Goal: Transaction & Acquisition: Purchase product/service

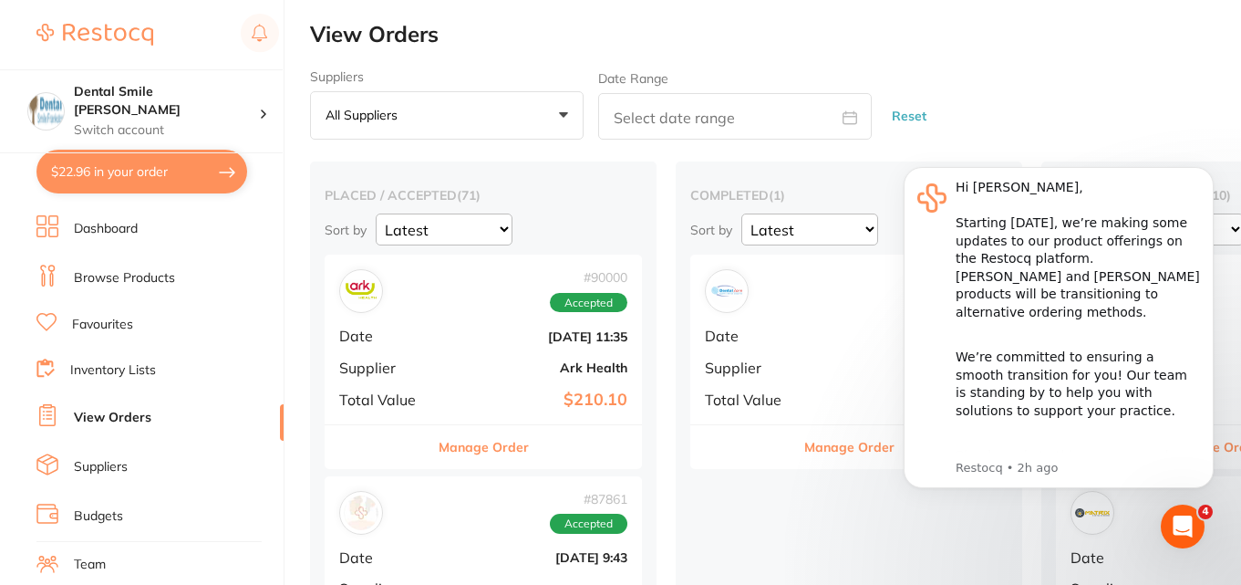
click at [109, 279] on link "Browse Products" at bounding box center [124, 278] width 101 height 18
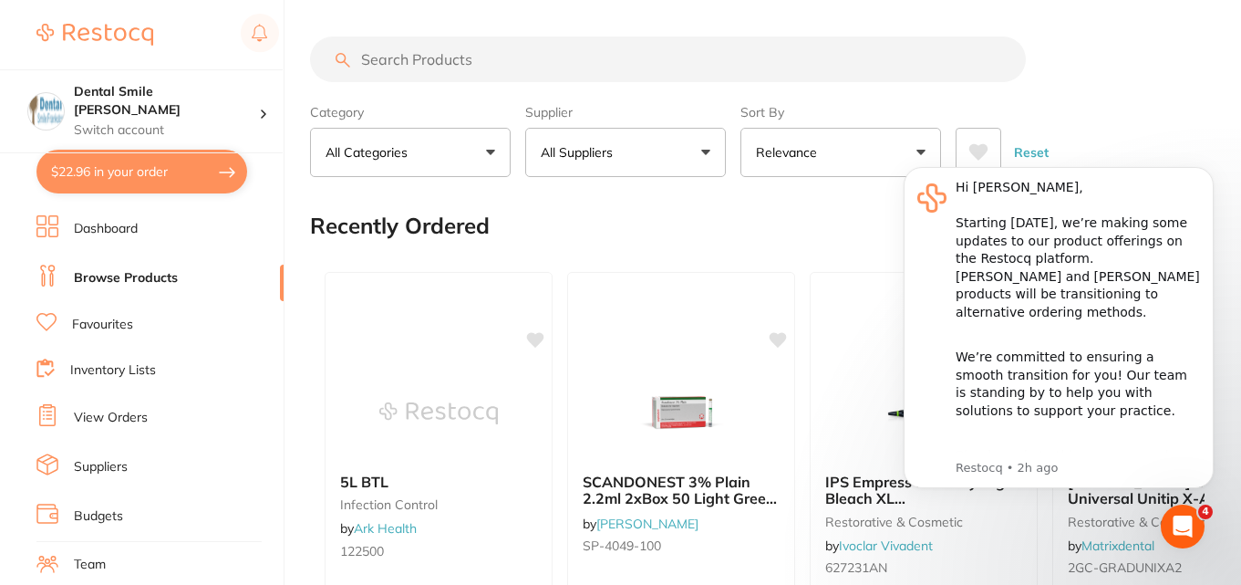
click at [430, 48] on input "search" at bounding box center [668, 59] width 716 height 46
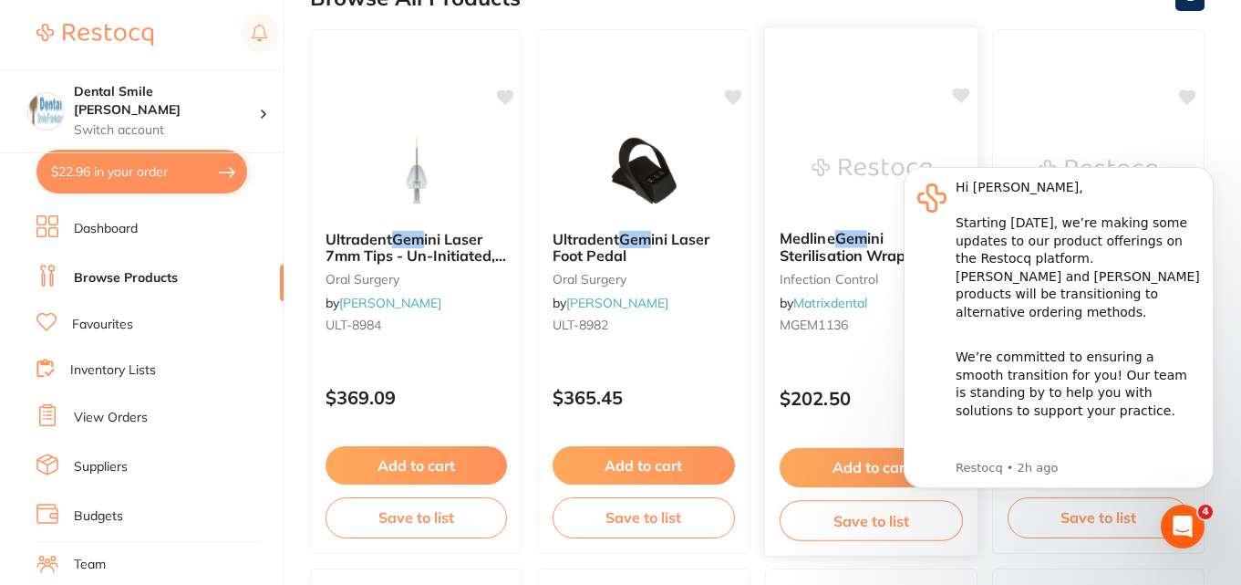
scroll to position [296, 0]
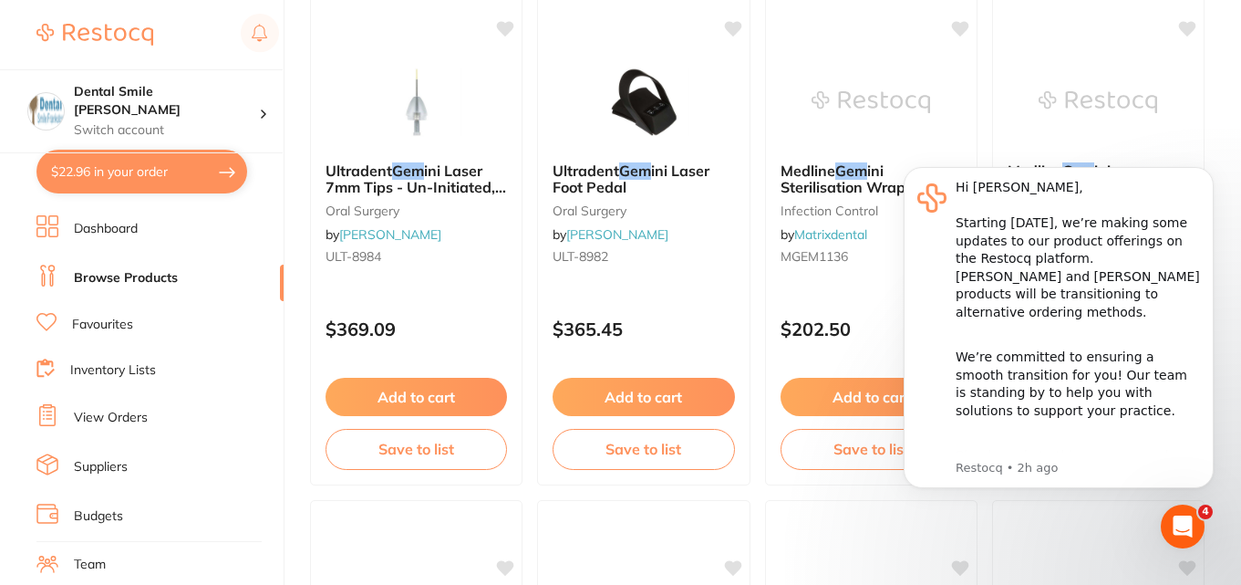
click at [1186, 521] on icon "Open Intercom Messenger" at bounding box center [1183, 527] width 30 height 30
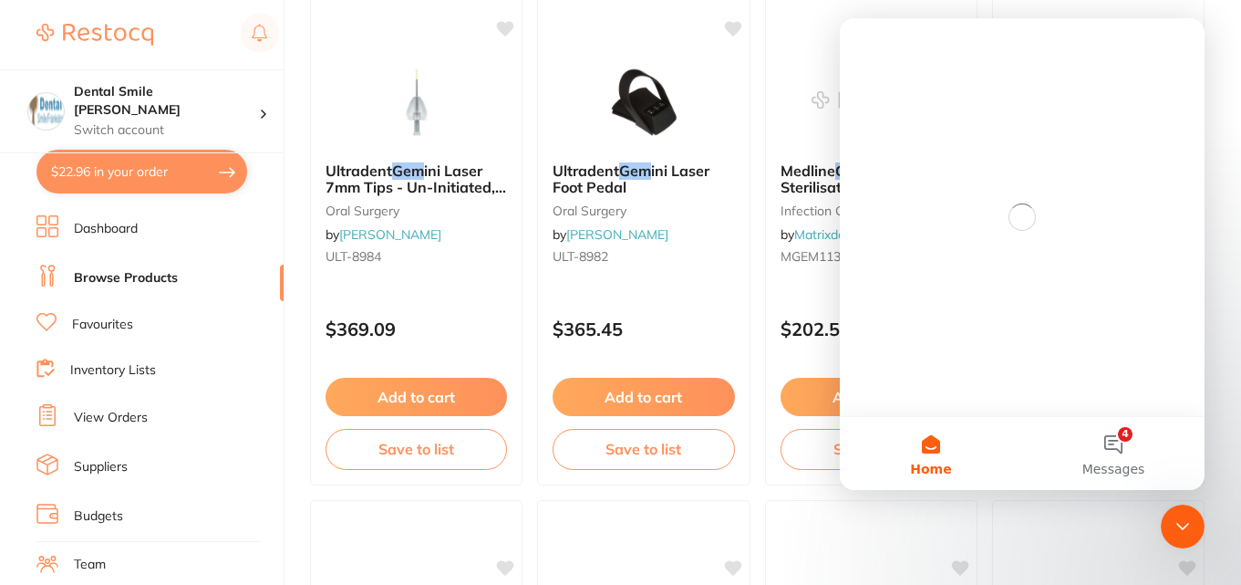
scroll to position [0, 0]
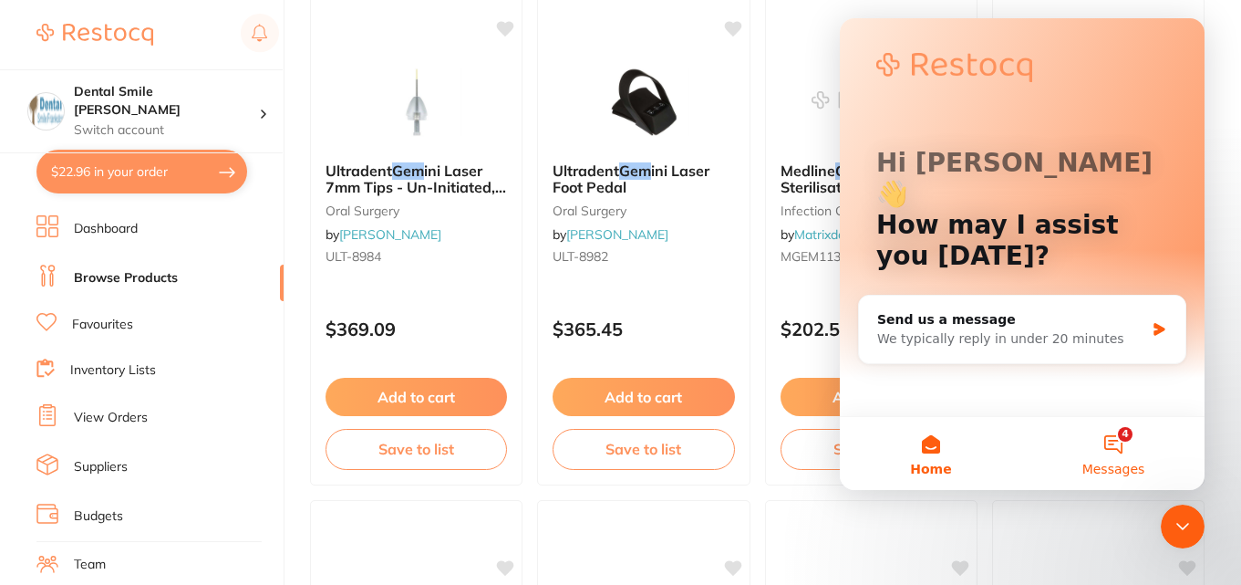
click at [1127, 450] on button "4 Messages" at bounding box center [1113, 453] width 182 height 73
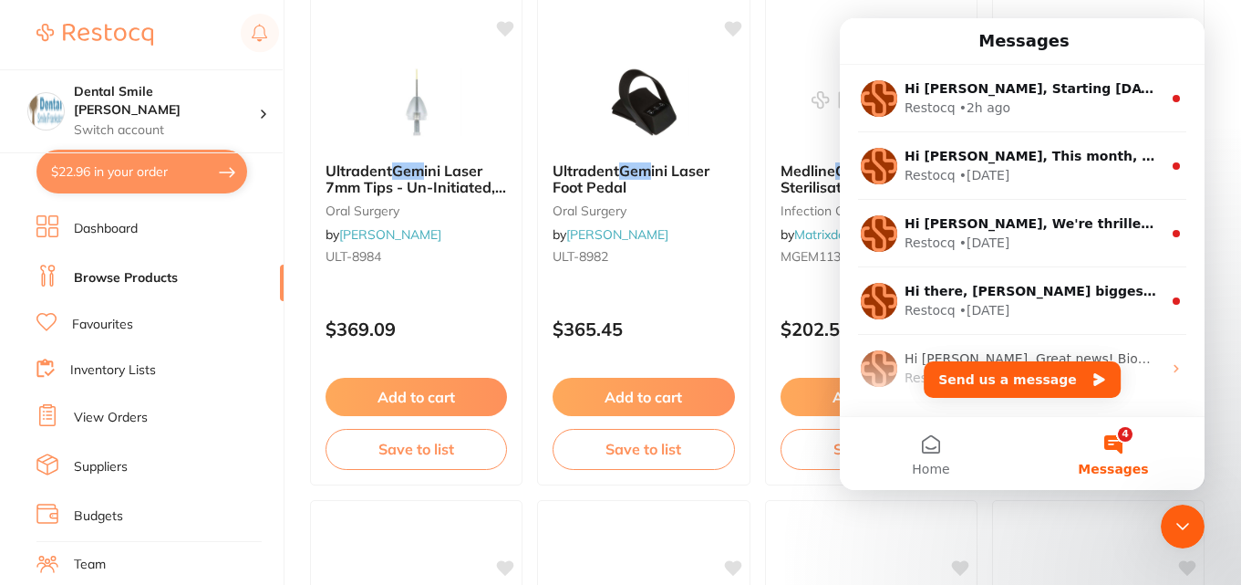
click at [1180, 528] on icon "Close Intercom Messenger" at bounding box center [1183, 526] width 22 height 22
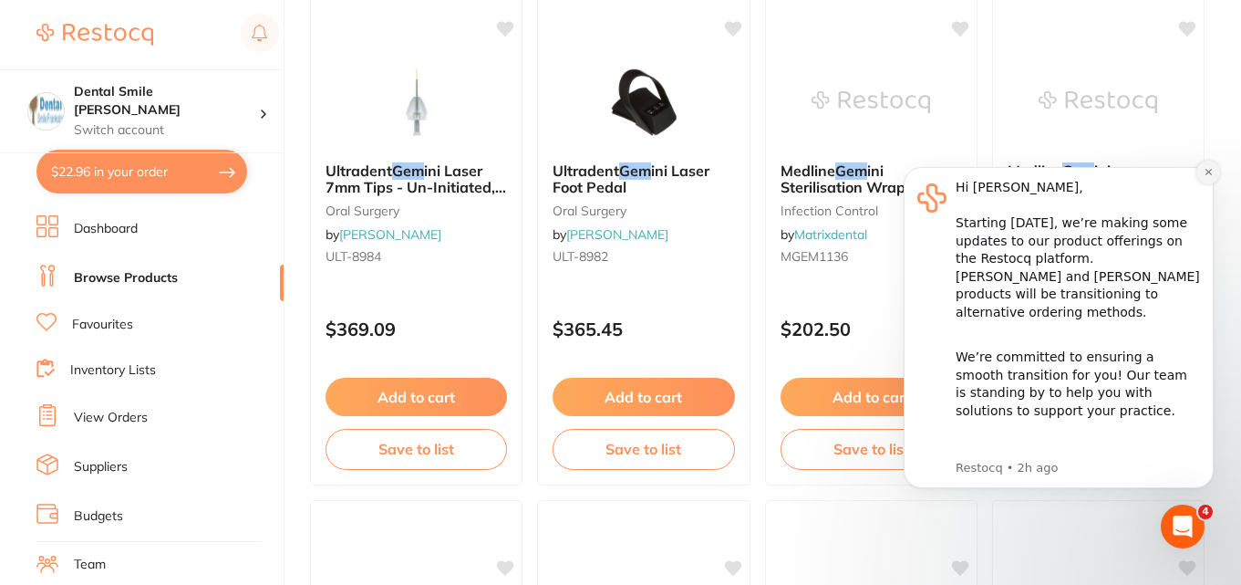
click at [1206, 171] on icon "Dismiss notification" at bounding box center [1209, 172] width 10 height 10
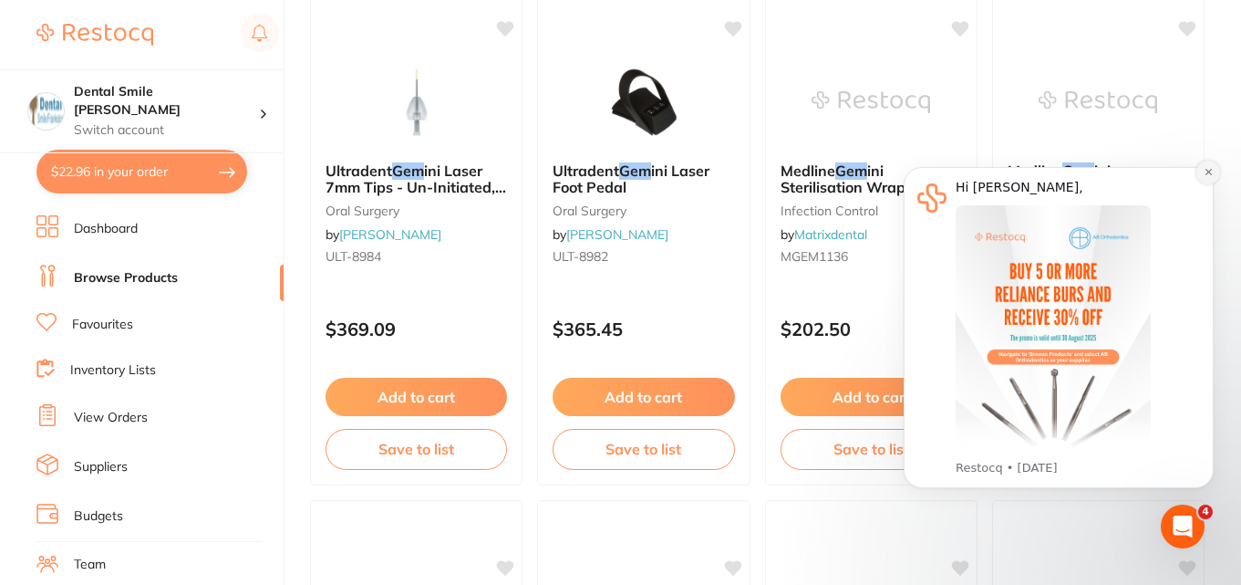
click at [1207, 176] on icon "Dismiss notification" at bounding box center [1209, 172] width 10 height 10
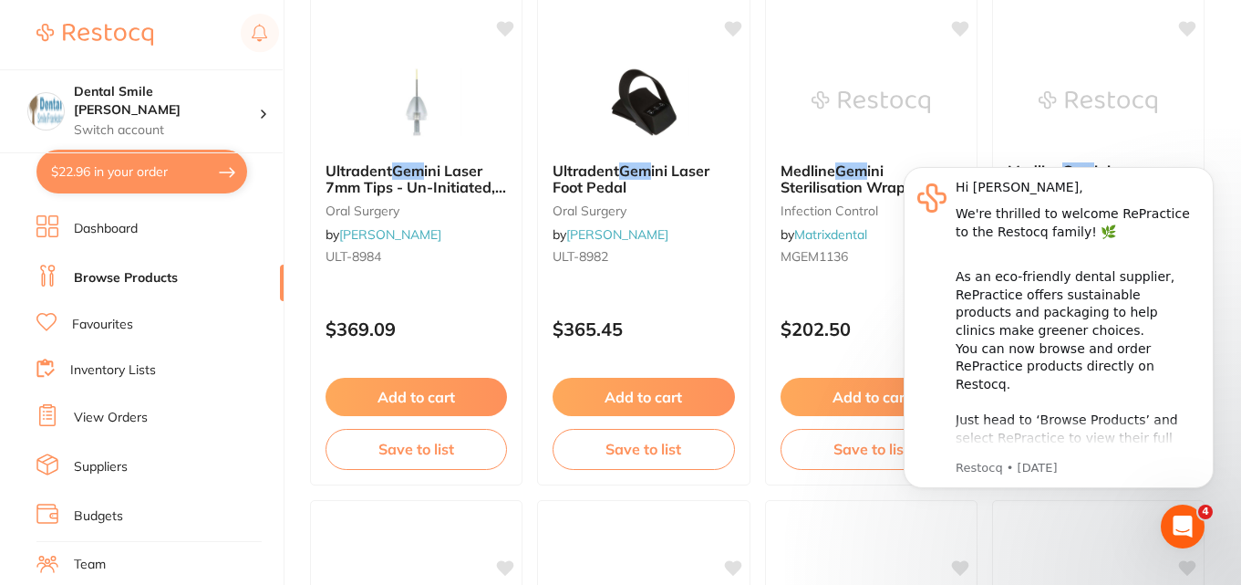
click at [1207, 176] on icon "Dismiss notification" at bounding box center [1209, 172] width 8 height 8
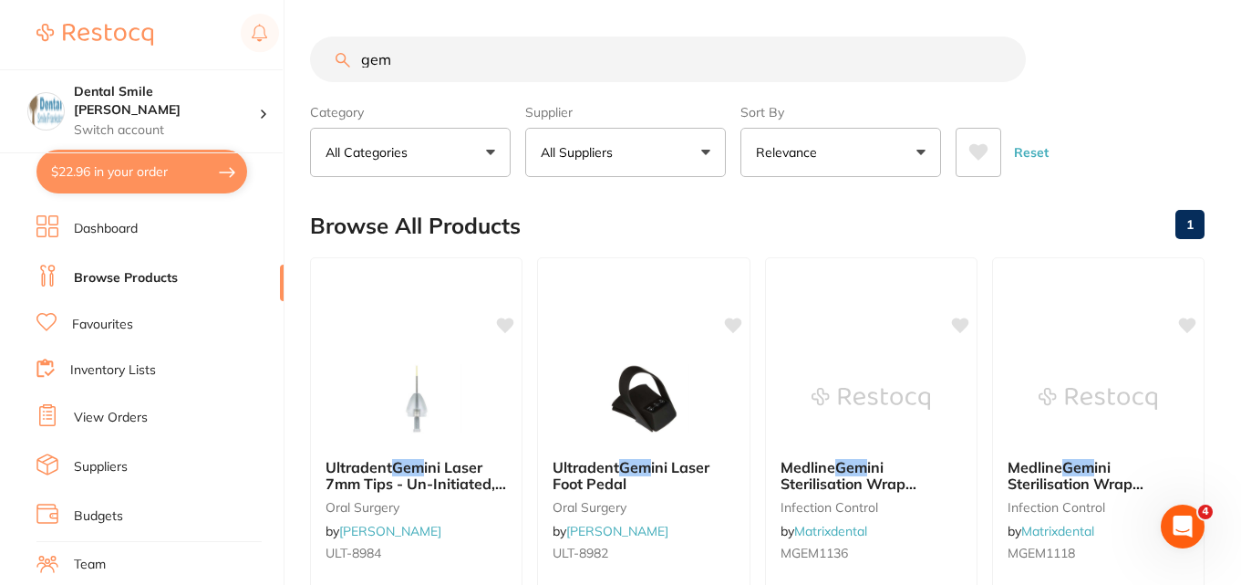
drag, startPoint x: 417, startPoint y: 67, endPoint x: 246, endPoint y: 64, distance: 170.6
click at [246, 64] on div "$22.96 Dental Smile Frankston Switch account Dental Smile Frankston $22.96 in y…" at bounding box center [620, 292] width 1241 height 585
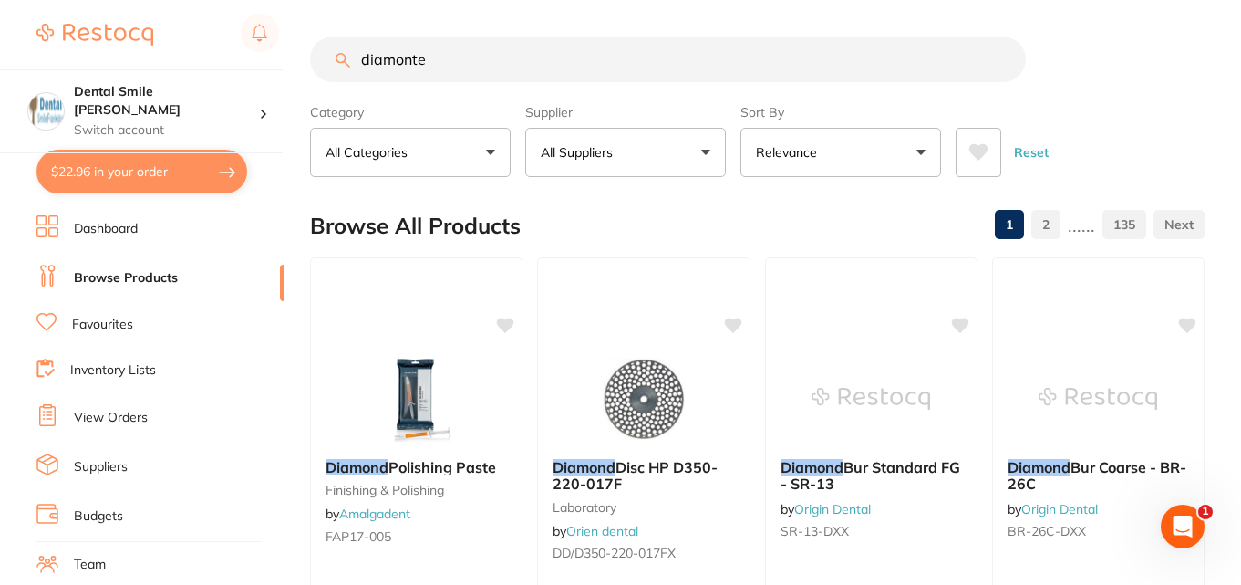
drag, startPoint x: 456, startPoint y: 61, endPoint x: 217, endPoint y: 66, distance: 239.0
click at [217, 66] on div "$22.96 Dental Smile Frankston Switch account Dental Smile Frankston $22.96 in y…" at bounding box center [620, 292] width 1241 height 585
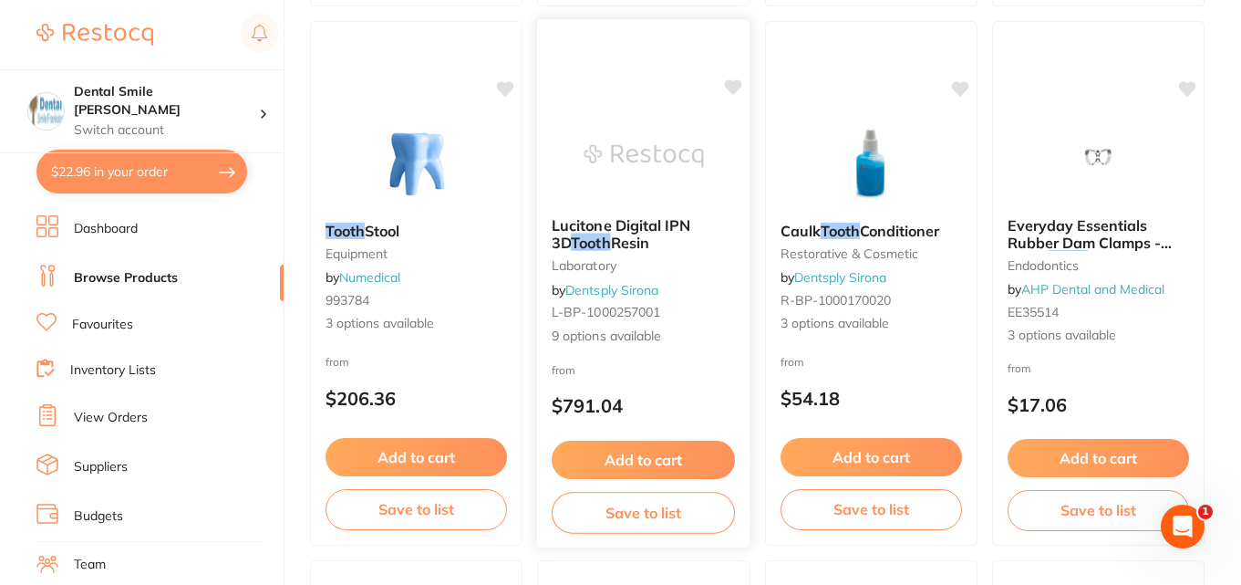
scroll to position [251, 0]
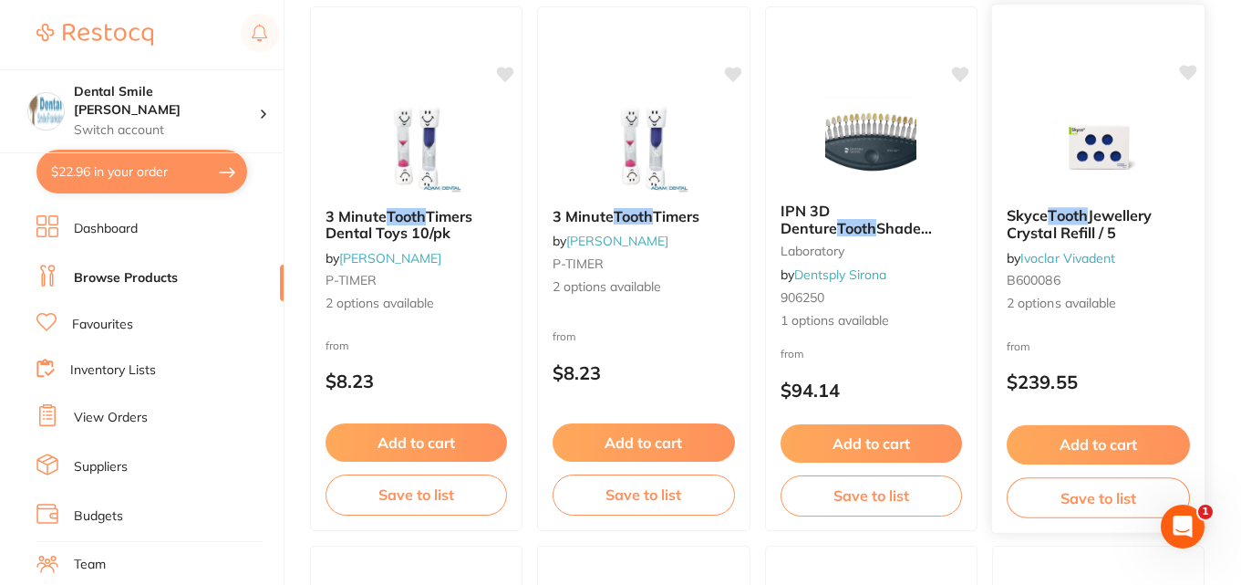
click at [1072, 206] on div "Skyce Tooth Jewellery Crystal Refill / 5 by Ivoclar Vivadent B600086 2 options …" at bounding box center [1098, 259] width 213 height 135
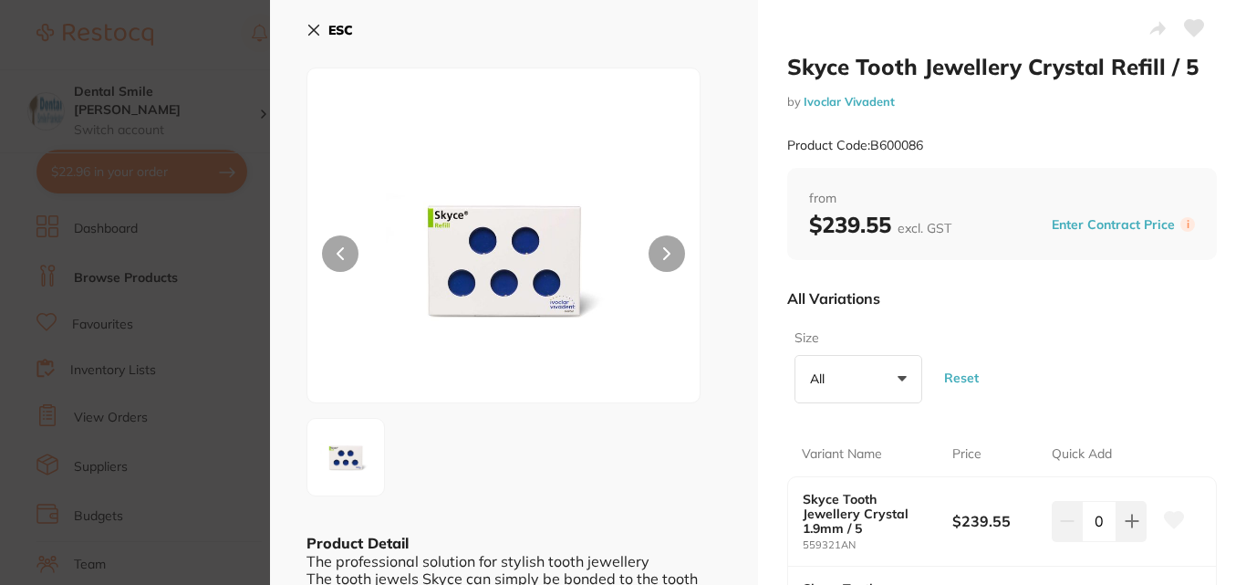
click at [670, 248] on button at bounding box center [666, 253] width 36 height 36
click at [670, 249] on button at bounding box center [666, 253] width 36 height 36
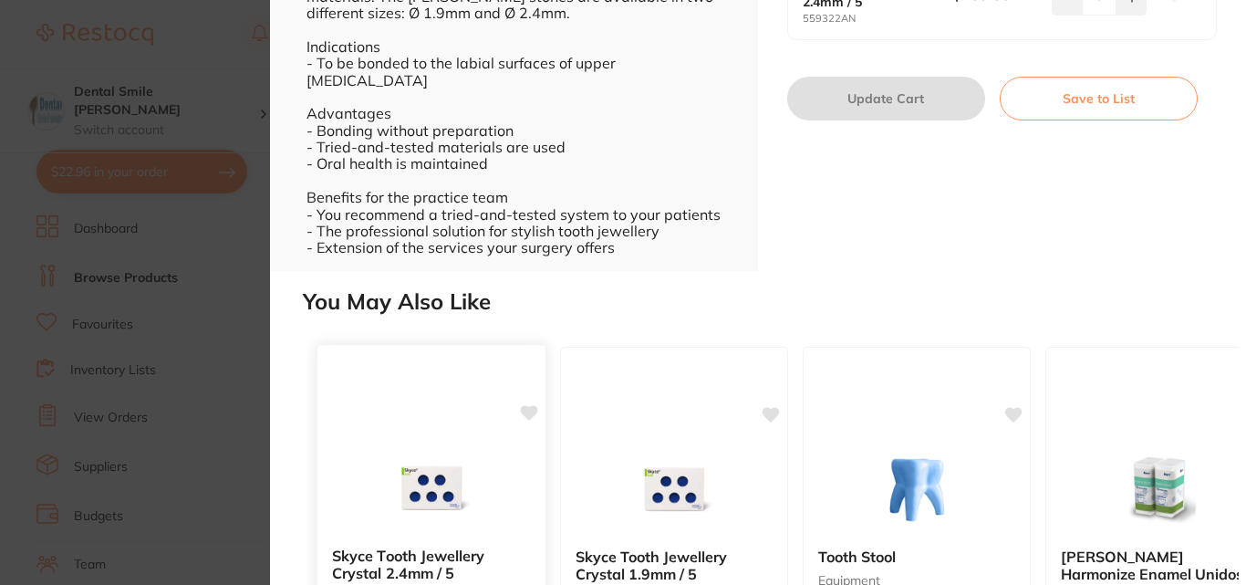
scroll to position [907, 0]
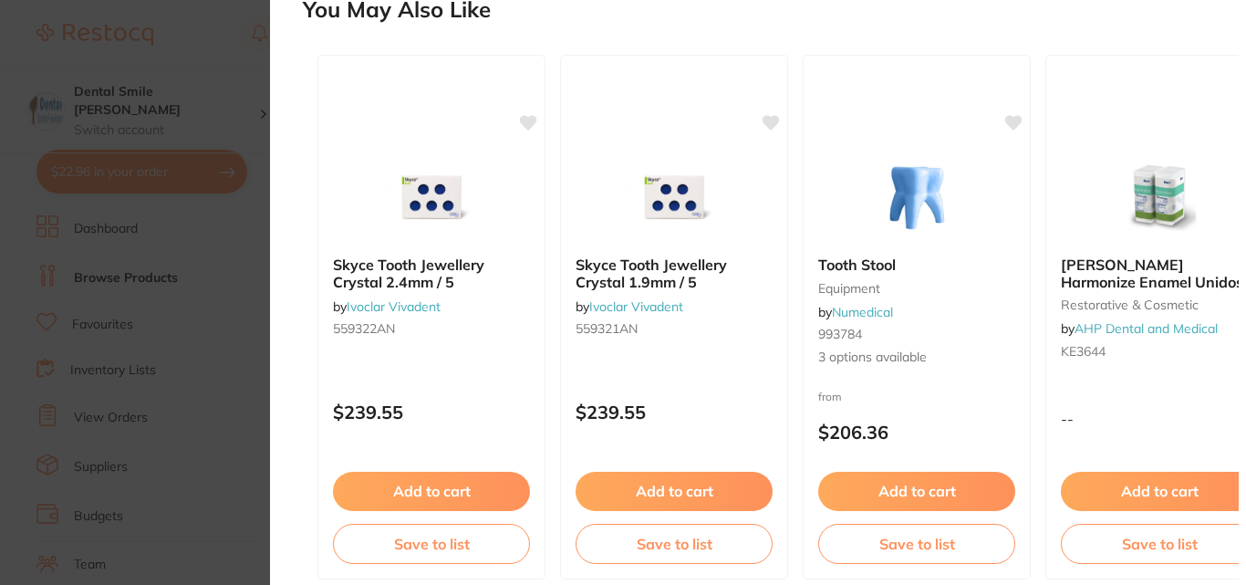
click at [140, 296] on section "Skyce Tooth Jewellery Crystal Refill / 5 by Ivoclar Vivadent Product Code: B600…" at bounding box center [623, 292] width 1246 height 585
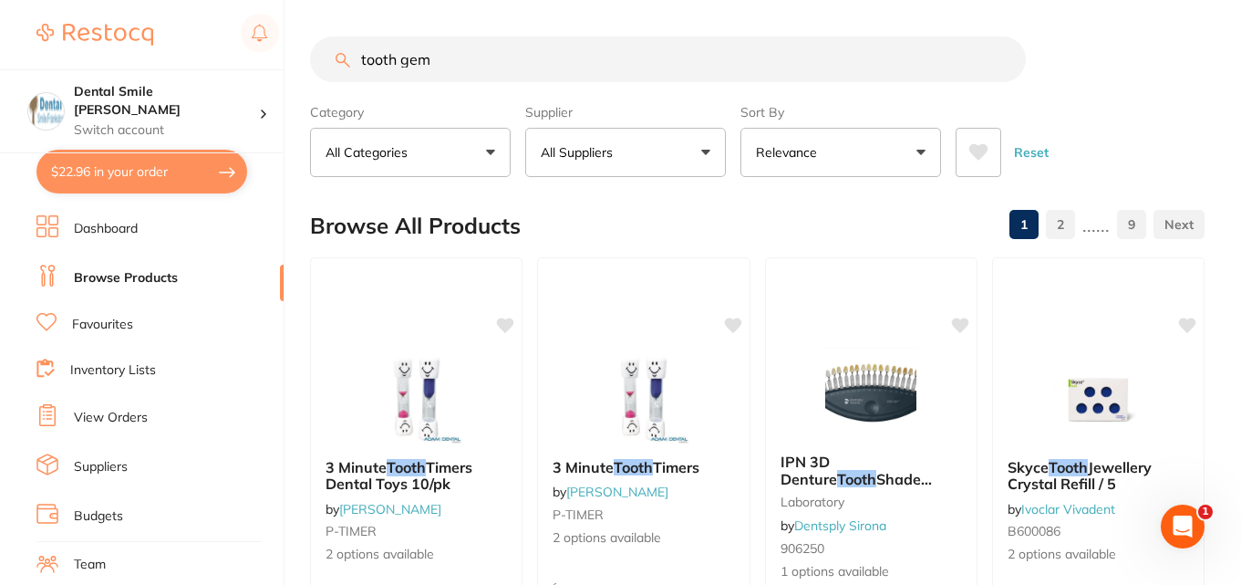
drag, startPoint x: 464, startPoint y: 57, endPoint x: 233, endPoint y: 66, distance: 231.8
click at [233, 66] on div "$22.96 Dental Smile Frankston Switch account Dental Smile Frankston $22.96 in y…" at bounding box center [620, 292] width 1241 height 585
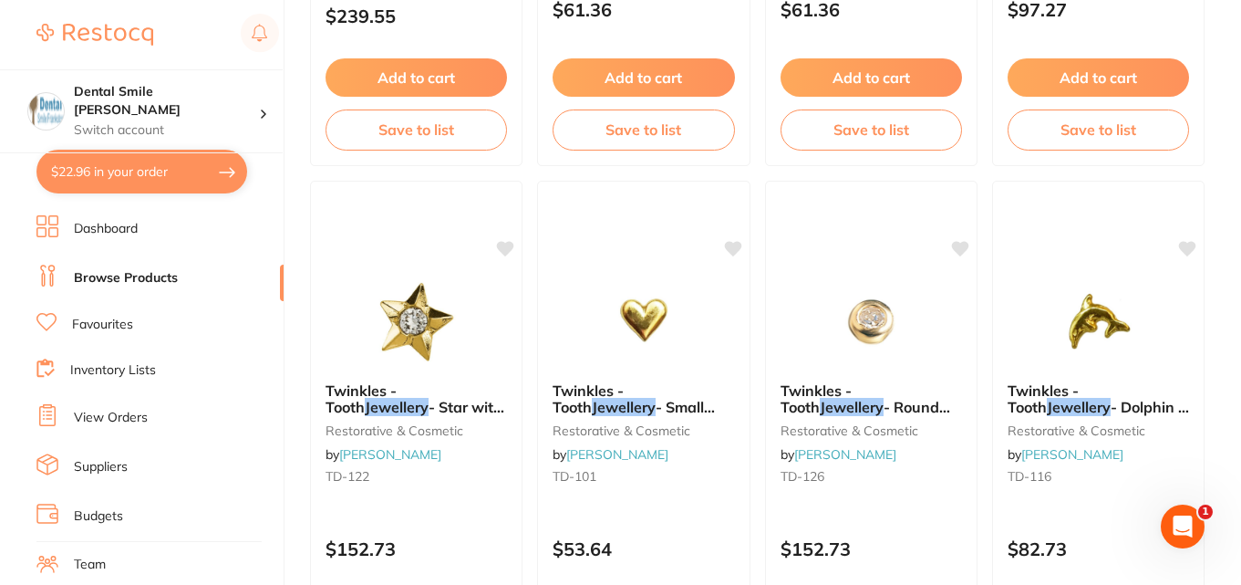
scroll to position [251, 0]
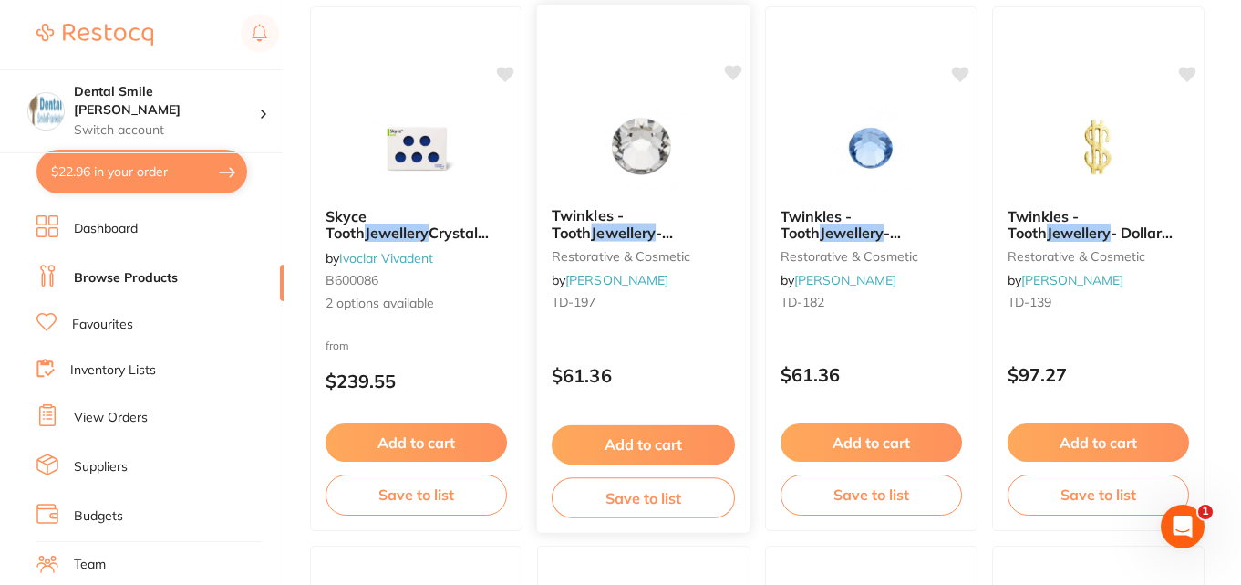
type input "jewellery"
click at [626, 141] on img at bounding box center [643, 146] width 119 height 92
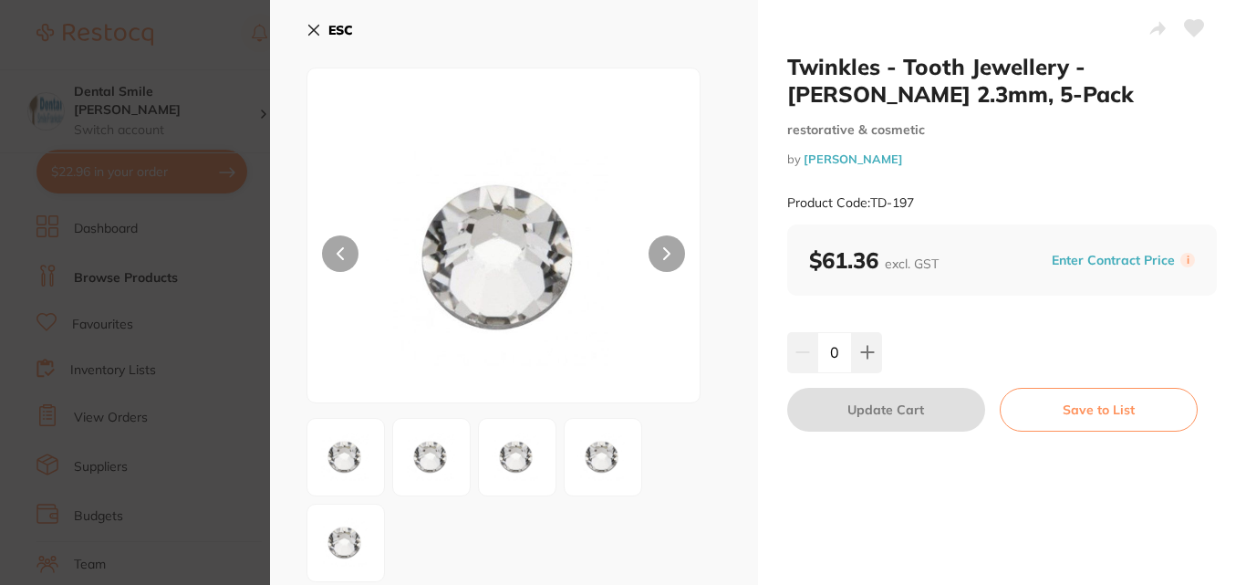
click at [140, 339] on section "Twinkles - Tooth Jewellery - [PERSON_NAME] 2.3mm, 5-Pack restorative & cosmetic…" at bounding box center [623, 292] width 1246 height 585
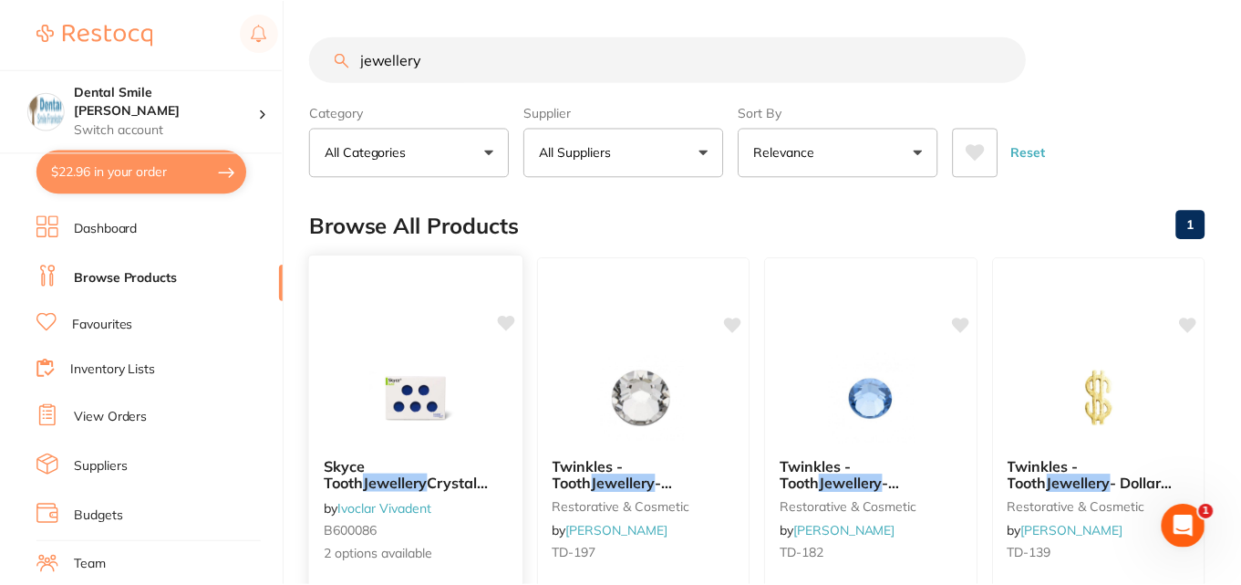
scroll to position [251, 0]
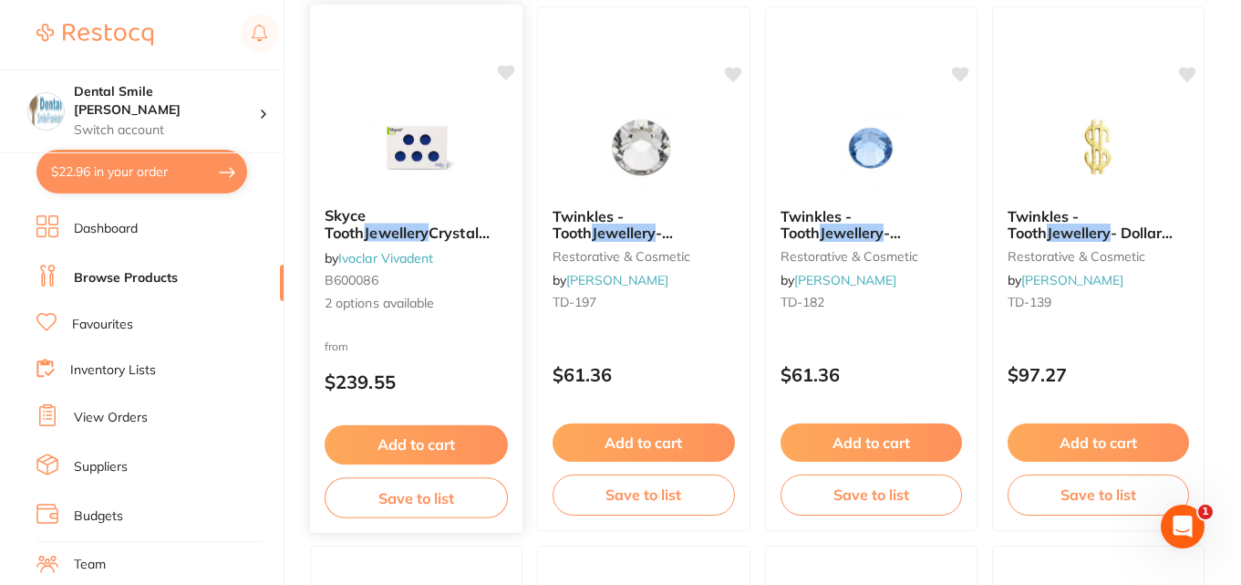
click at [414, 164] on img at bounding box center [416, 146] width 119 height 92
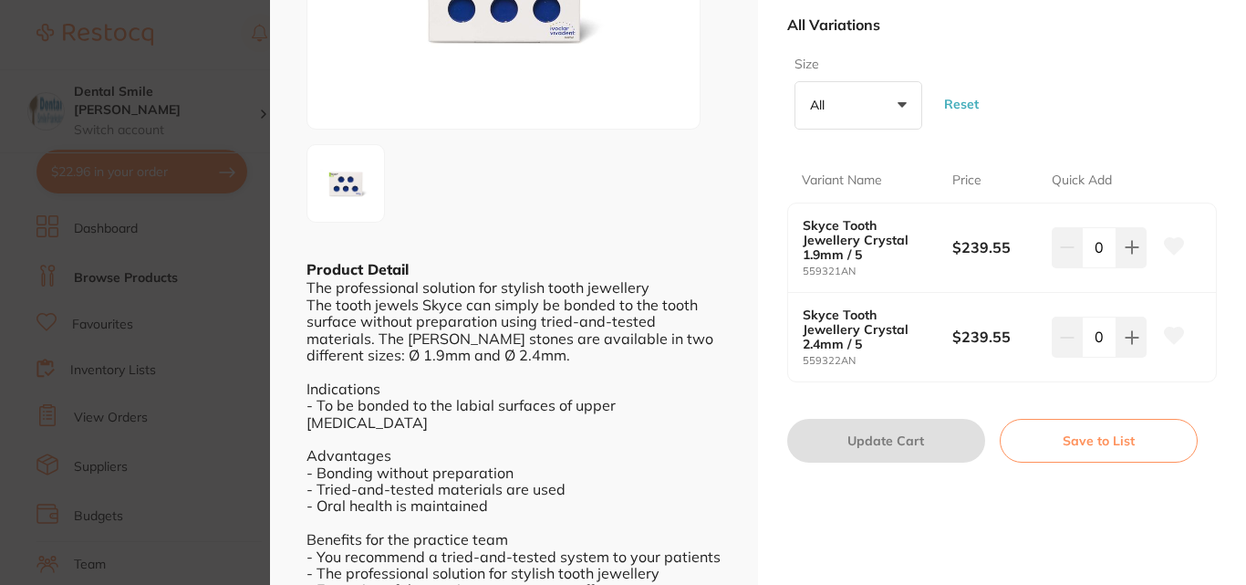
click at [84, 334] on section "Skyce Tooth Jewellery Crystal Refill / 5 by Ivoclar Vivadent Product Code: B600…" at bounding box center [623, 292] width 1246 height 585
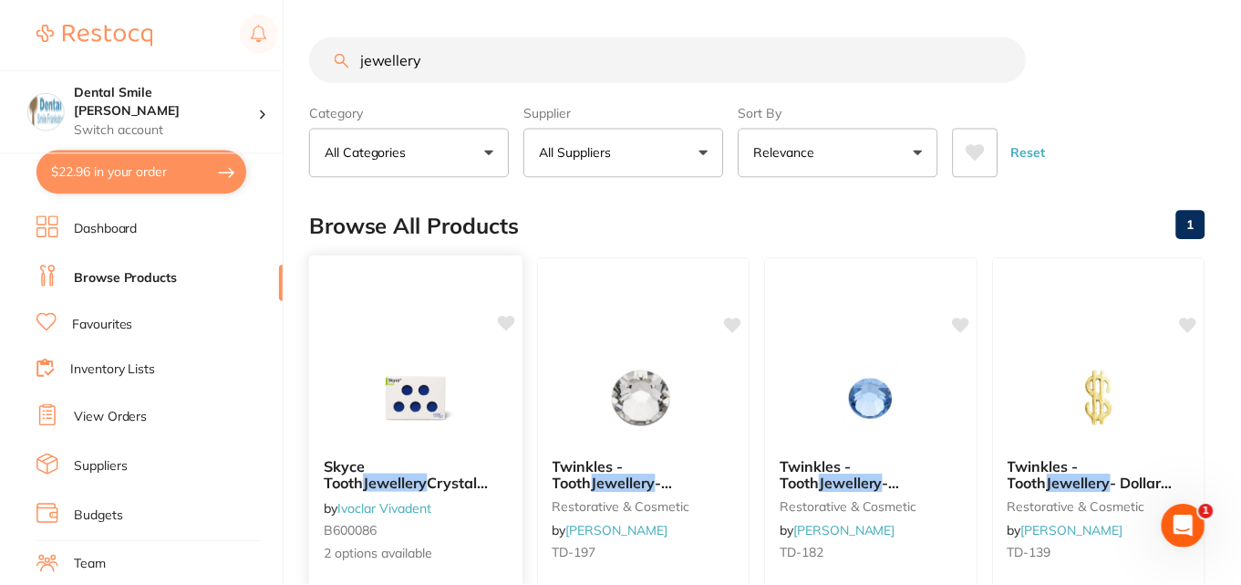
scroll to position [251, 0]
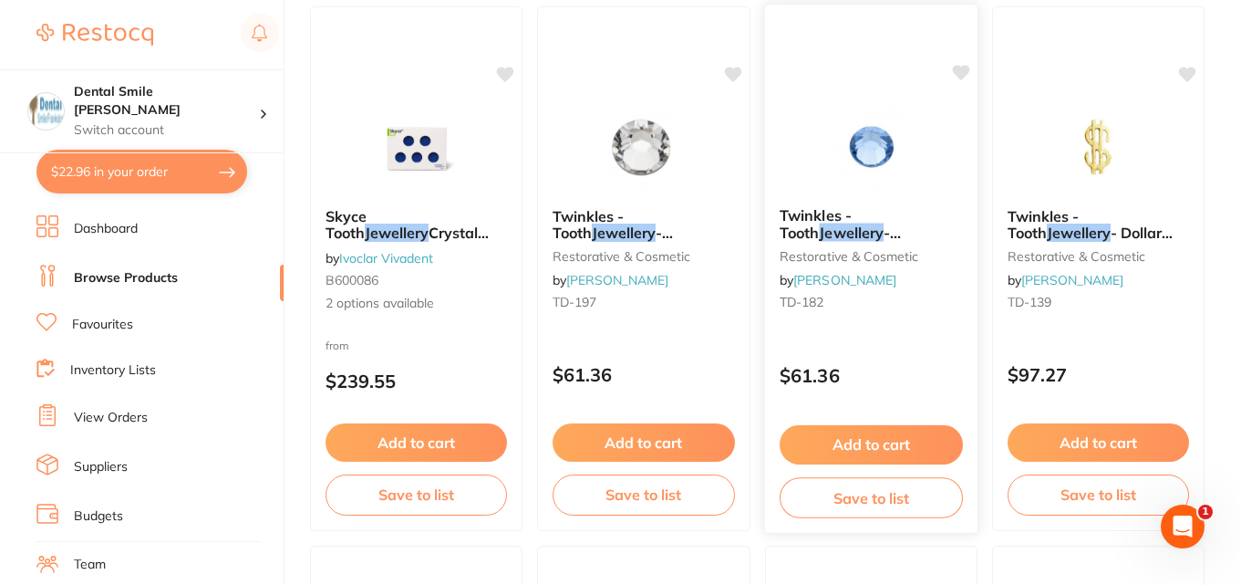
click at [879, 143] on img at bounding box center [870, 146] width 119 height 92
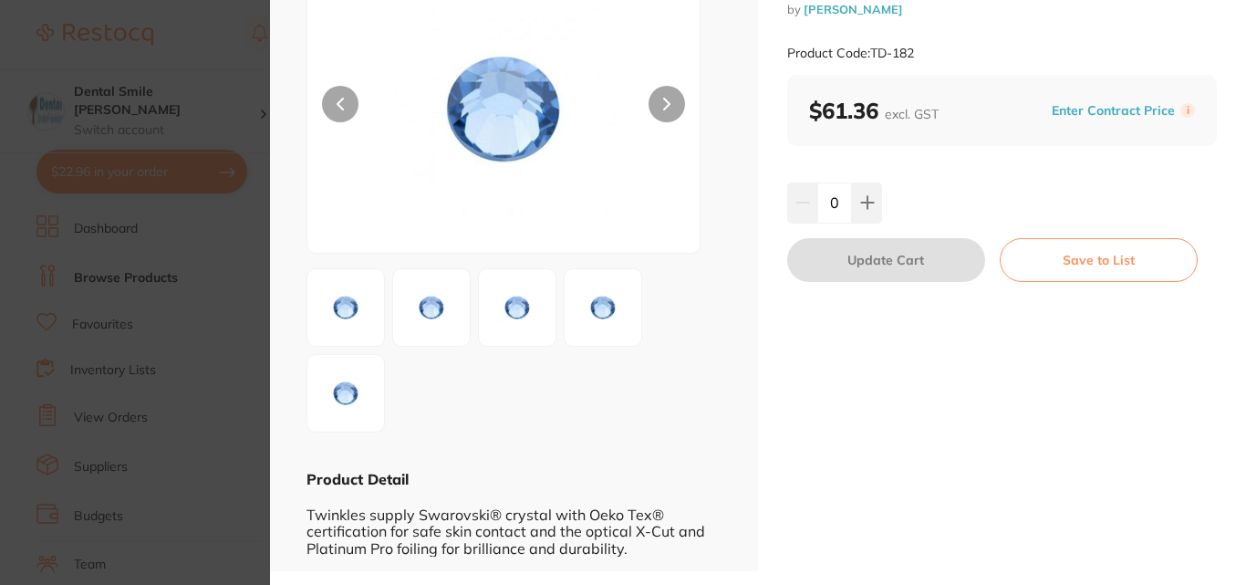
scroll to position [1, 0]
click at [160, 303] on section "Twinkles - Tooth Jewellery - Birthstone Crystal Sapphire Light, 5-Pack restorat…" at bounding box center [623, 292] width 1246 height 585
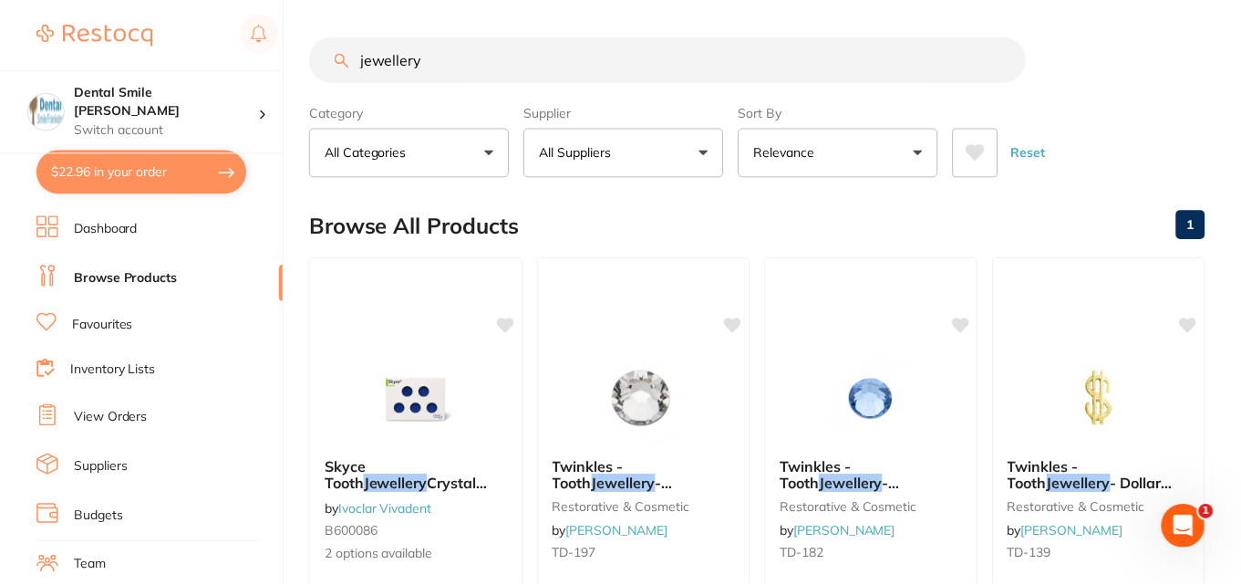
scroll to position [251, 0]
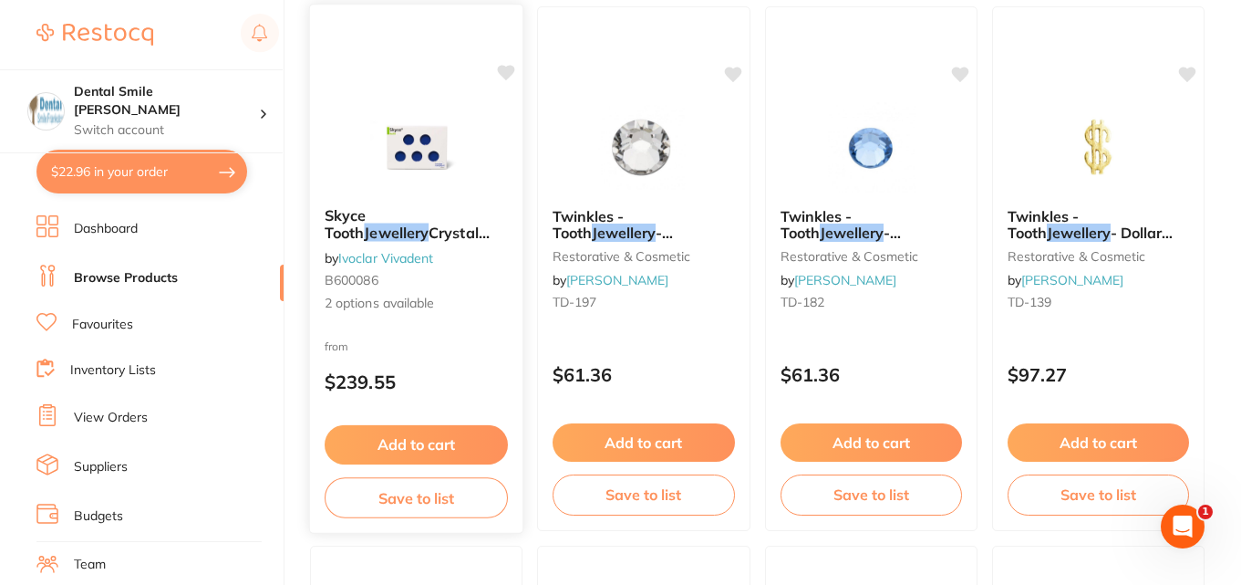
click at [433, 153] on img at bounding box center [416, 146] width 119 height 92
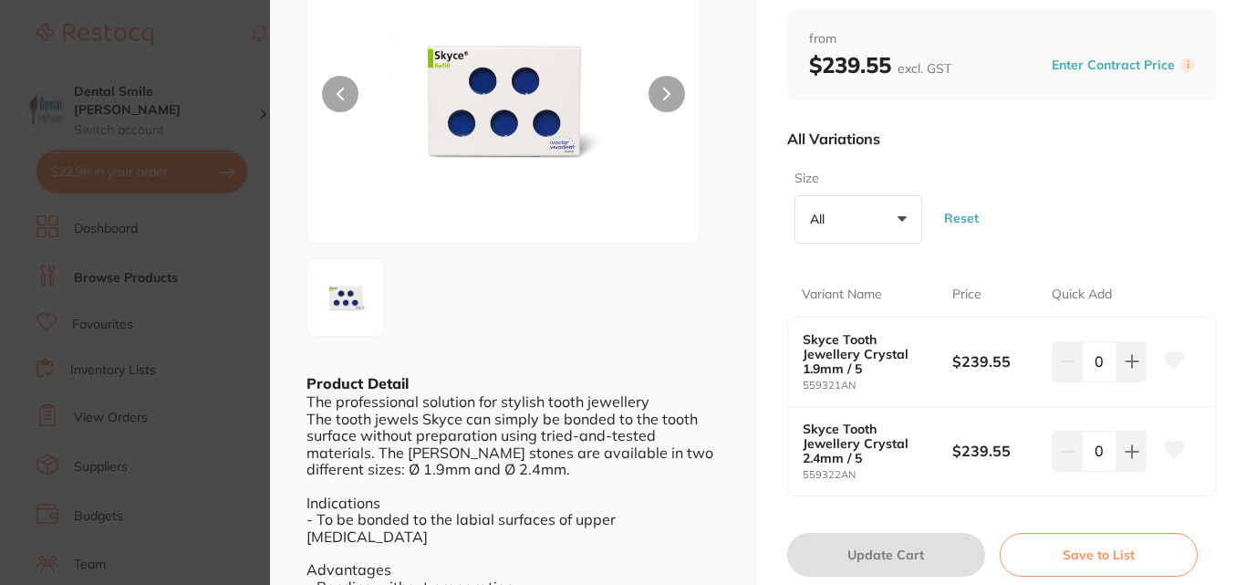
click at [150, 224] on section "Skyce Tooth Jewellery Crystal Refill / 5 by Ivoclar Vivadent Product Code: B600…" at bounding box center [623, 292] width 1246 height 585
